Goal: Information Seeking & Learning: Find specific fact

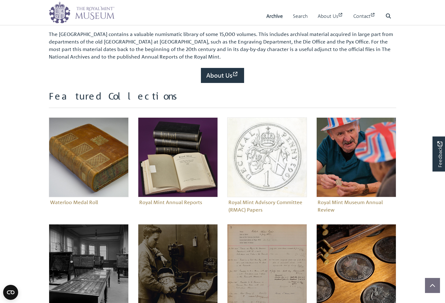
scroll to position [228, 0]
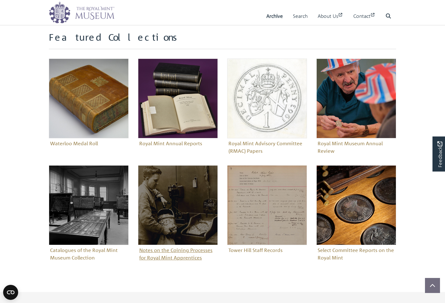
click at [169, 253] on figure "Notes on the Coining Processes for Royal Mint Apprentices" at bounding box center [178, 213] width 80 height 97
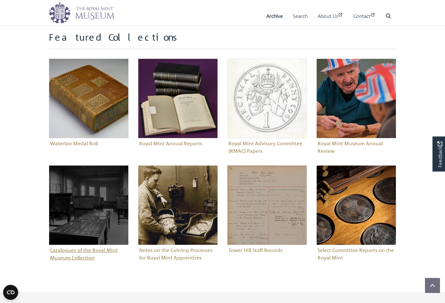
click at [65, 234] on img "Sub-collection" at bounding box center [89, 205] width 80 height 80
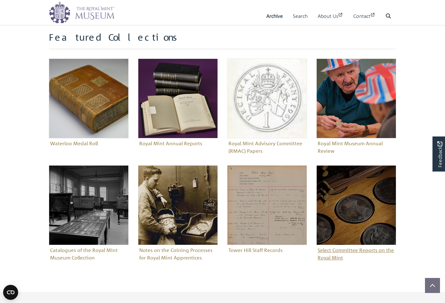
click at [343, 208] on img "Sub-collection" at bounding box center [356, 205] width 80 height 80
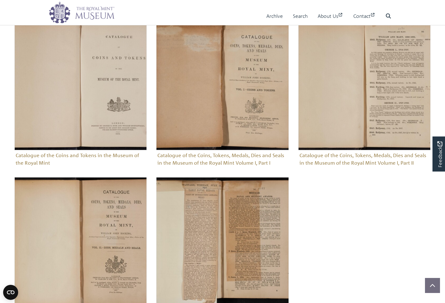
scroll to position [111, 0]
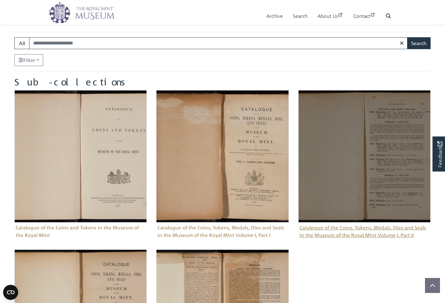
click at [347, 168] on img "Sub-collection" at bounding box center [364, 156] width 132 height 132
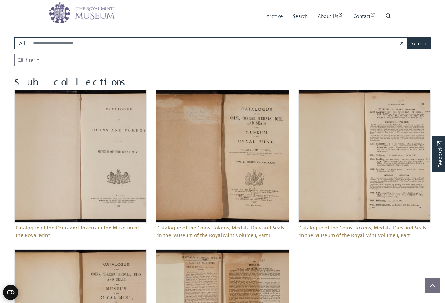
click at [9, 293] on circle "Open CMP widget" at bounding box center [10, 292] width 15 height 15
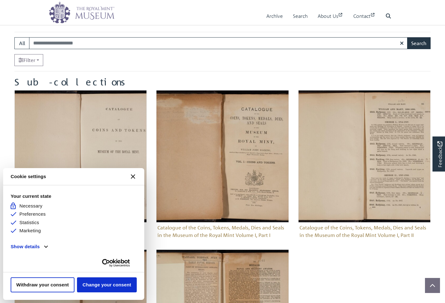
click at [131, 177] on icon "Close CMP widget" at bounding box center [133, 176] width 4 height 4
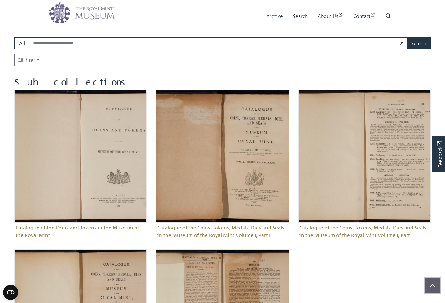
click at [435, 285] on button "Scroll to top" at bounding box center [432, 285] width 15 height 15
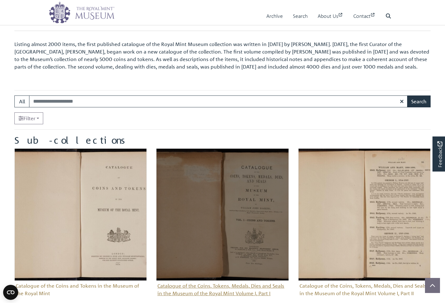
scroll to position [66, 0]
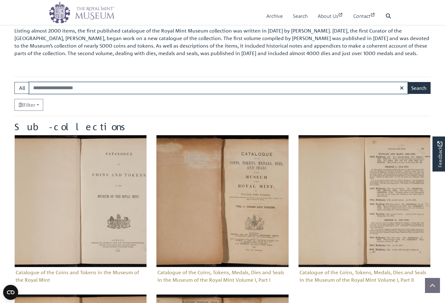
click at [50, 89] on input "Search:" at bounding box center [218, 88] width 379 height 12
type input "*********"
click at [419, 86] on button "Search" at bounding box center [418, 88] width 23 height 12
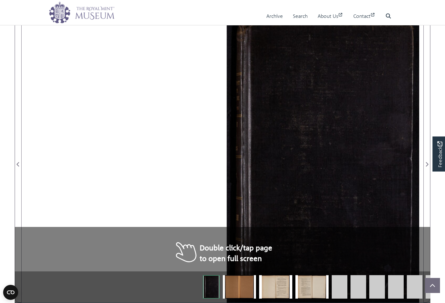
scroll to position [112, 0]
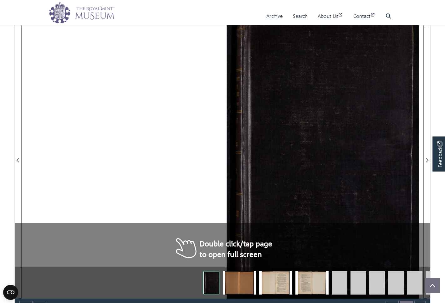
click at [287, 193] on div at bounding box center [322, 156] width 201 height 284
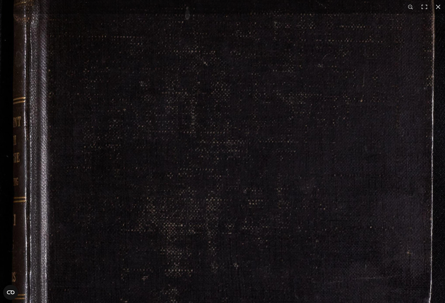
click at [287, 193] on img at bounding box center [219, 306] width 478 height 676
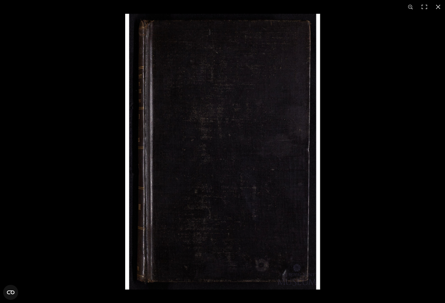
click at [287, 193] on img at bounding box center [222, 152] width 195 height 276
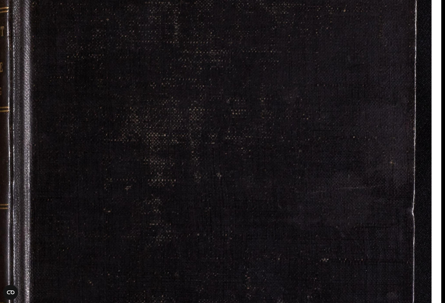
click at [227, 288] on img at bounding box center [202, 216] width 478 height 676
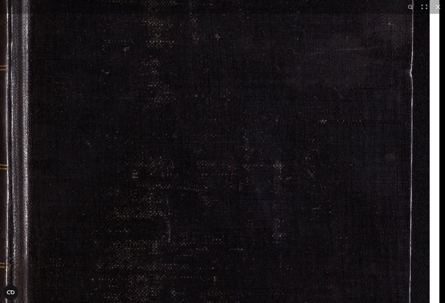
click at [191, 103] on img at bounding box center [201, 77] width 478 height 676
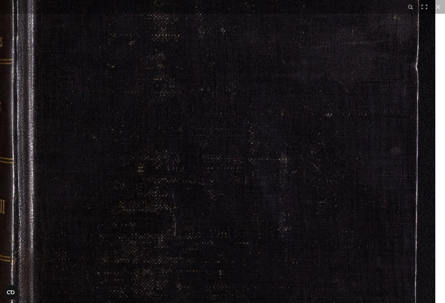
click at [189, 103] on img at bounding box center [206, 71] width 478 height 676
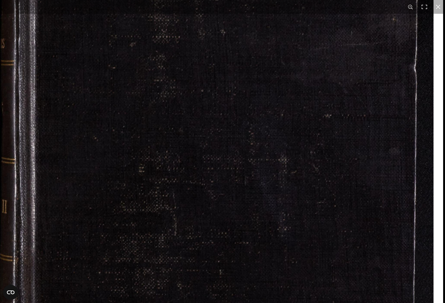
click at [189, 103] on img at bounding box center [206, 72] width 473 height 670
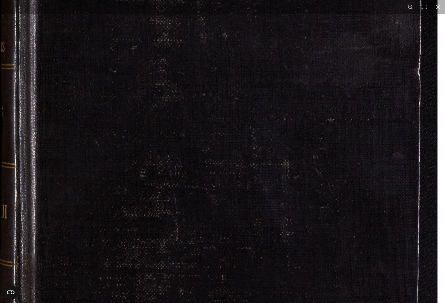
click at [189, 108] on img at bounding box center [208, 76] width 478 height 676
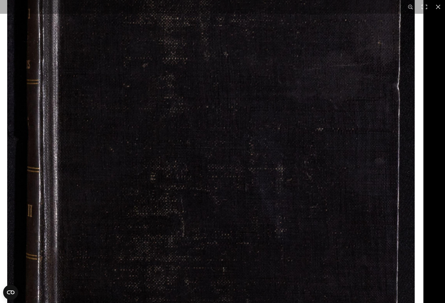
click at [189, 108] on img at bounding box center [210, 90] width 425 height 601
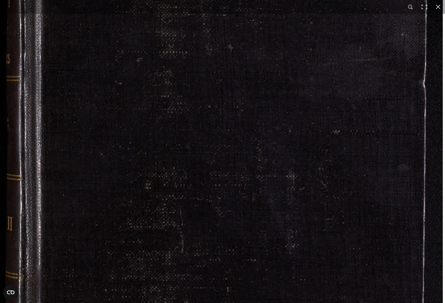
click at [189, 108] on img at bounding box center [214, 88] width 478 height 676
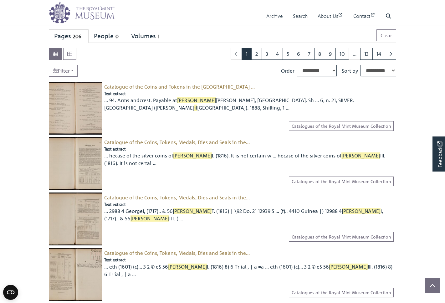
scroll to position [89, 0]
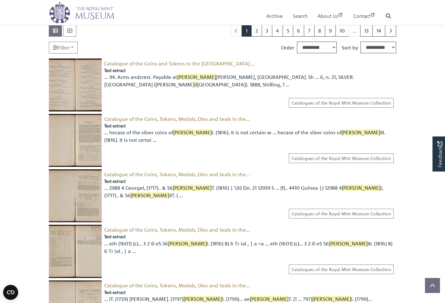
click at [83, 139] on img at bounding box center [75, 140] width 53 height 53
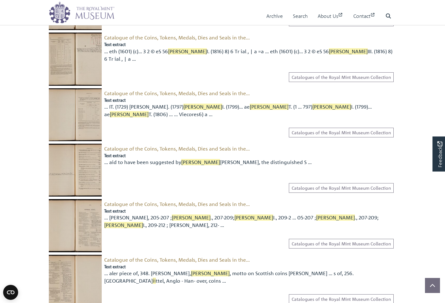
scroll to position [0, 0]
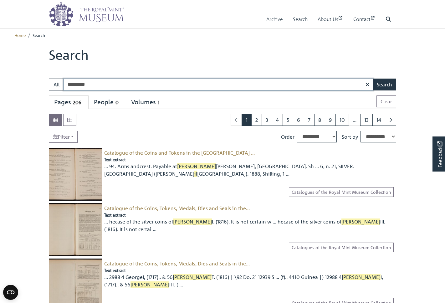
click at [100, 84] on input "*********" at bounding box center [219, 85] width 310 height 12
type input "**********"
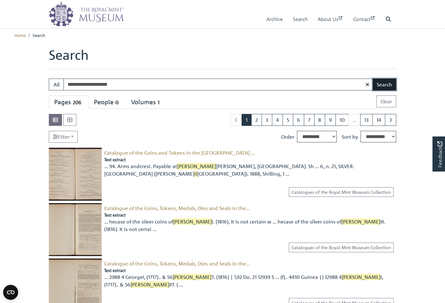
click at [380, 83] on button "Search" at bounding box center [384, 85] width 23 height 12
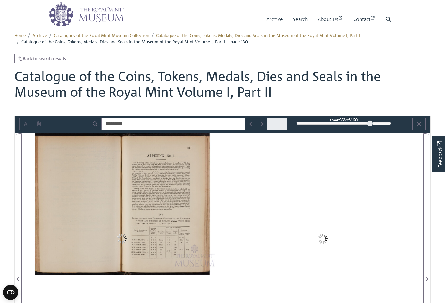
type input "*********"
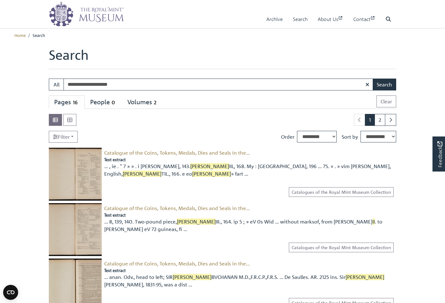
click at [90, 178] on img at bounding box center [75, 174] width 53 height 53
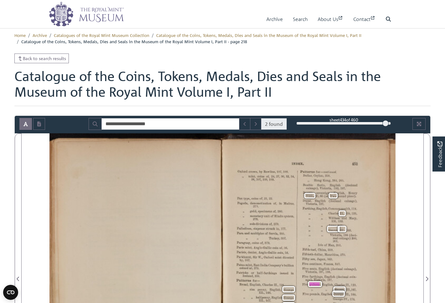
click at [254, 224] on span "sub-divisions" at bounding box center [257, 223] width 14 height 3
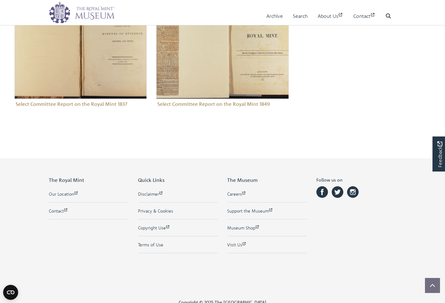
scroll to position [189, 0]
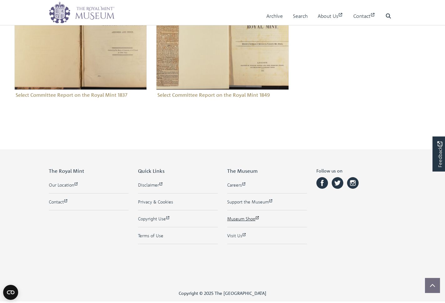
click at [238, 219] on link "Museum Shop" at bounding box center [267, 218] width 80 height 7
